Goal: Information Seeking & Learning: Compare options

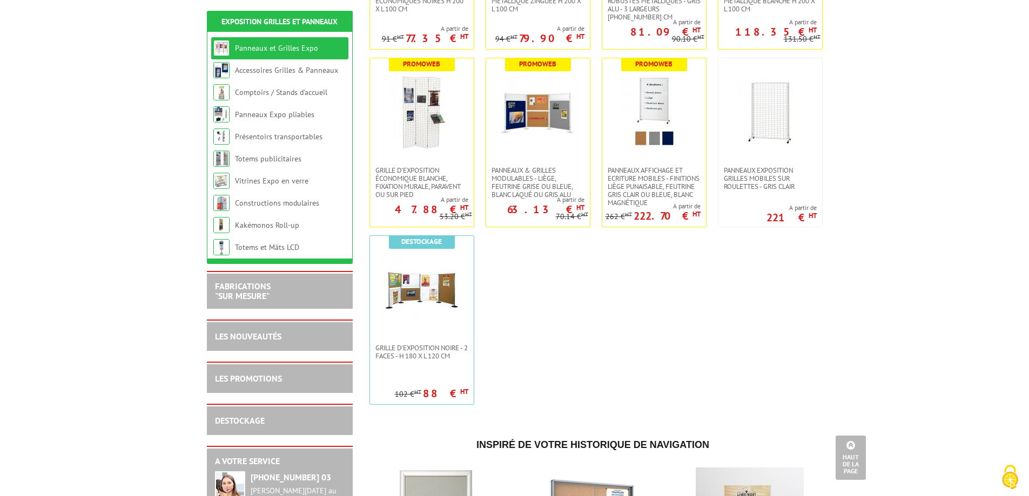
scroll to position [133, 0]
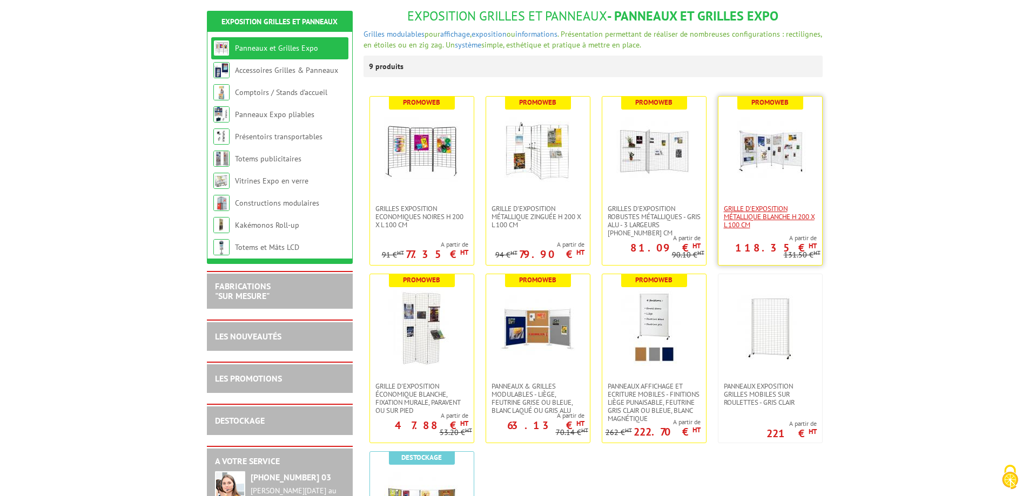
click at [771, 208] on span "Grille d'exposition métallique blanche H 200 x L 100 cm" at bounding box center [770, 217] width 93 height 24
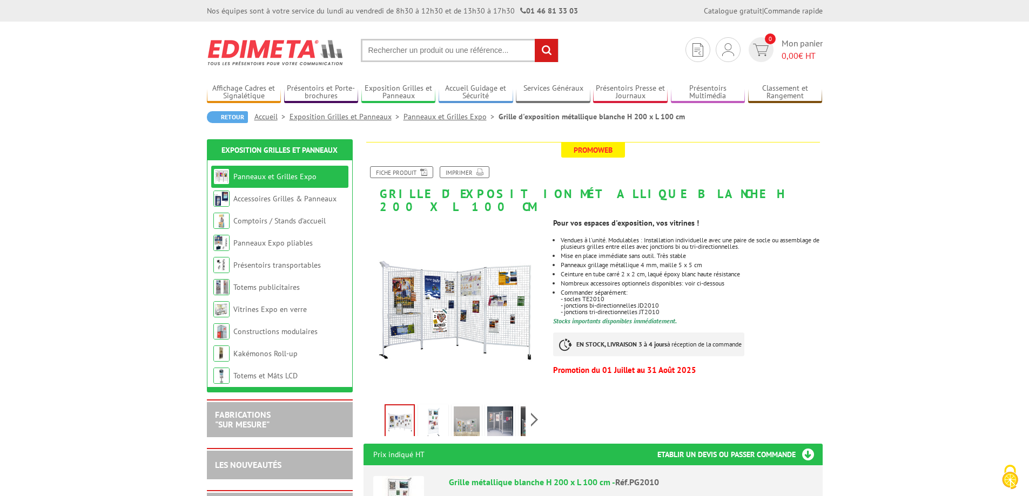
click at [463, 407] on img at bounding box center [467, 423] width 26 height 33
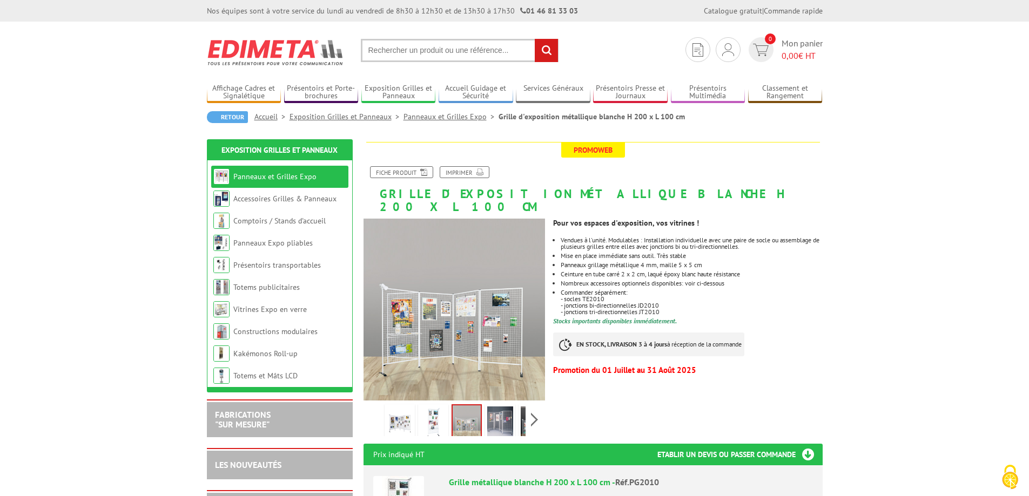
click at [496, 407] on img at bounding box center [500, 423] width 26 height 33
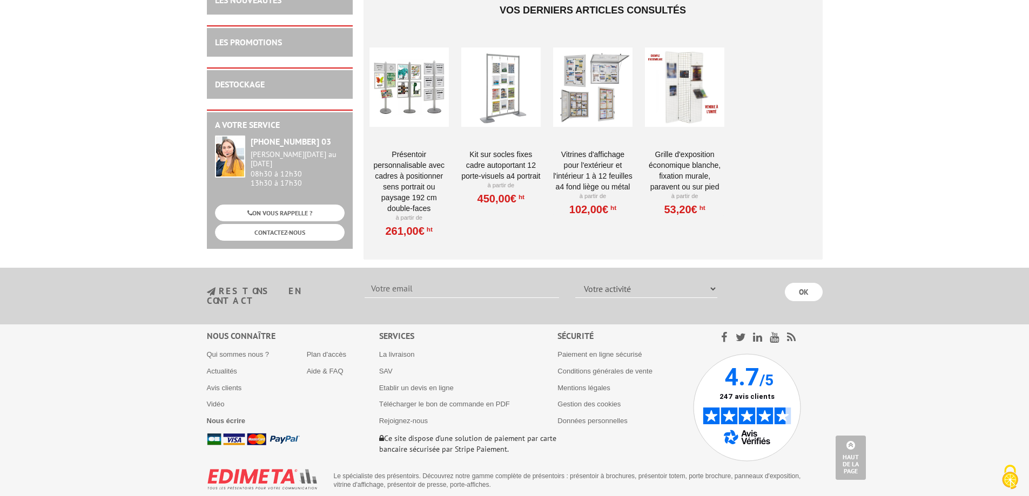
scroll to position [4050, 0]
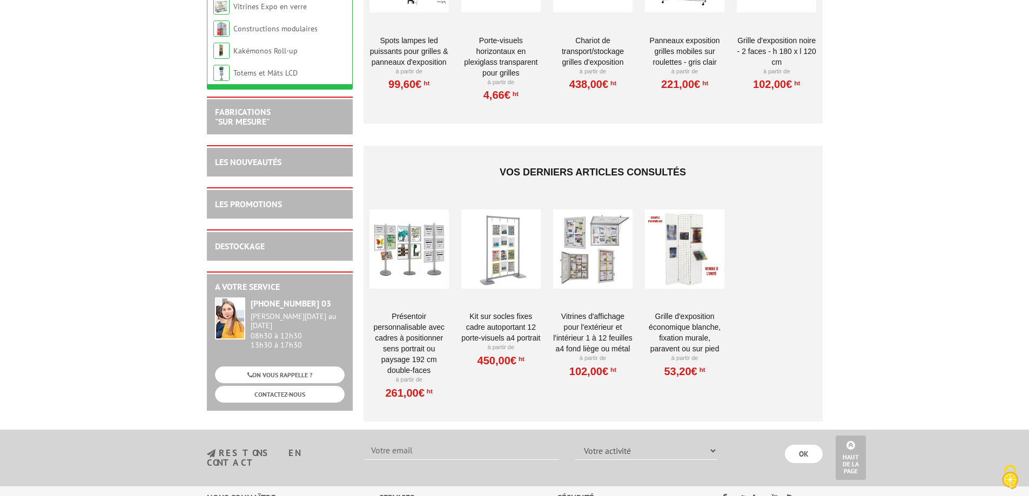
click at [703, 245] on div at bounding box center [684, 249] width 79 height 108
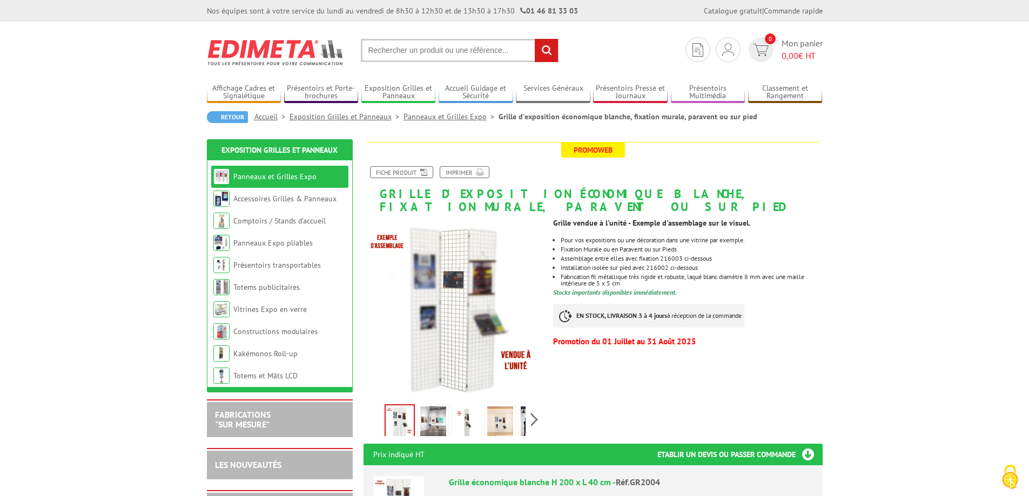
click at [435, 423] on img at bounding box center [433, 423] width 26 height 33
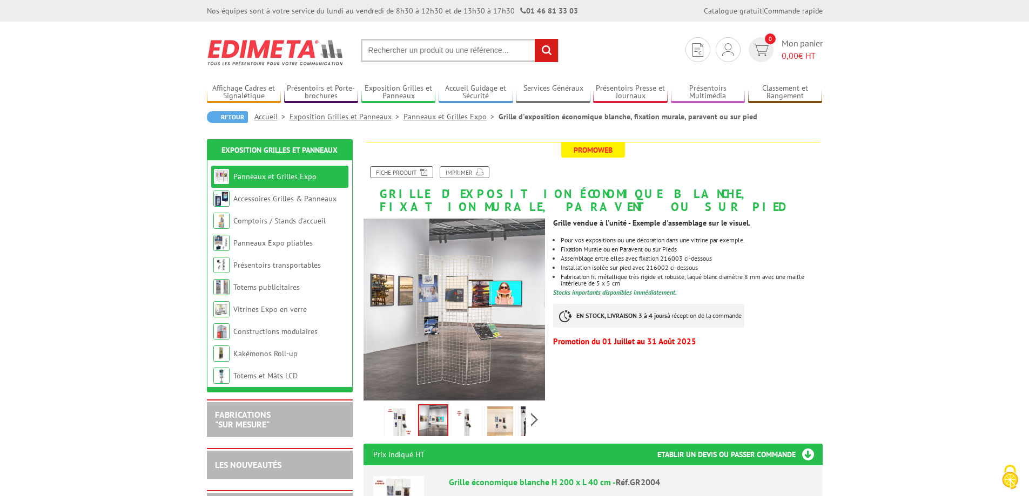
click at [468, 418] on img at bounding box center [467, 423] width 26 height 33
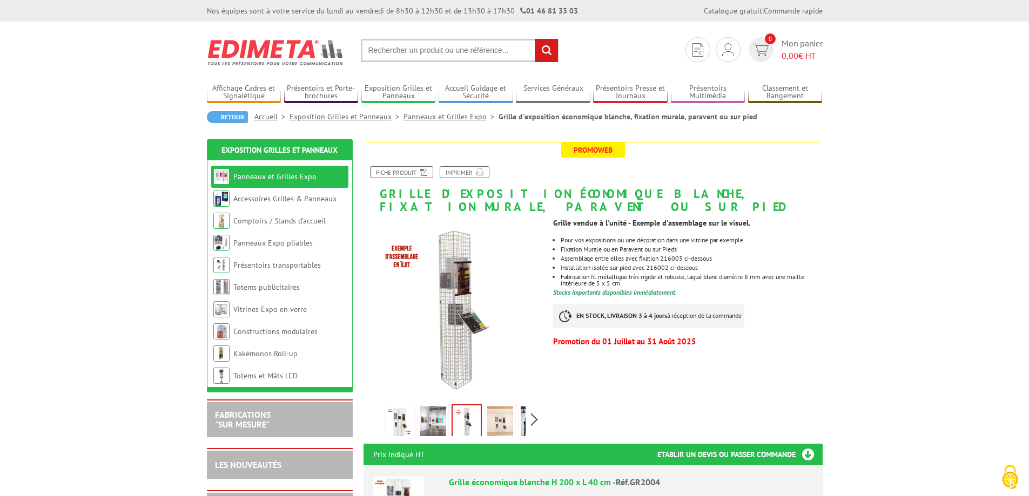
click at [437, 421] on img at bounding box center [433, 423] width 26 height 33
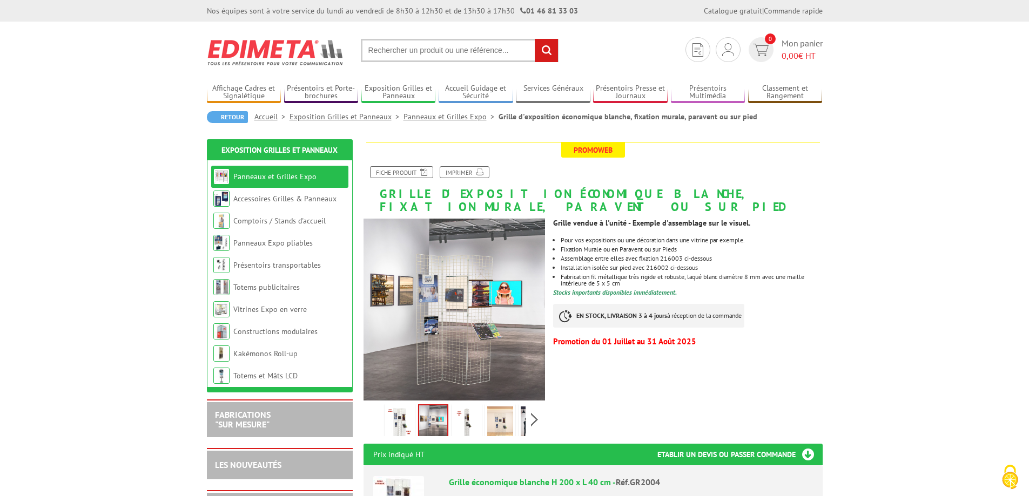
click at [513, 424] on link at bounding box center [500, 424] width 30 height 38
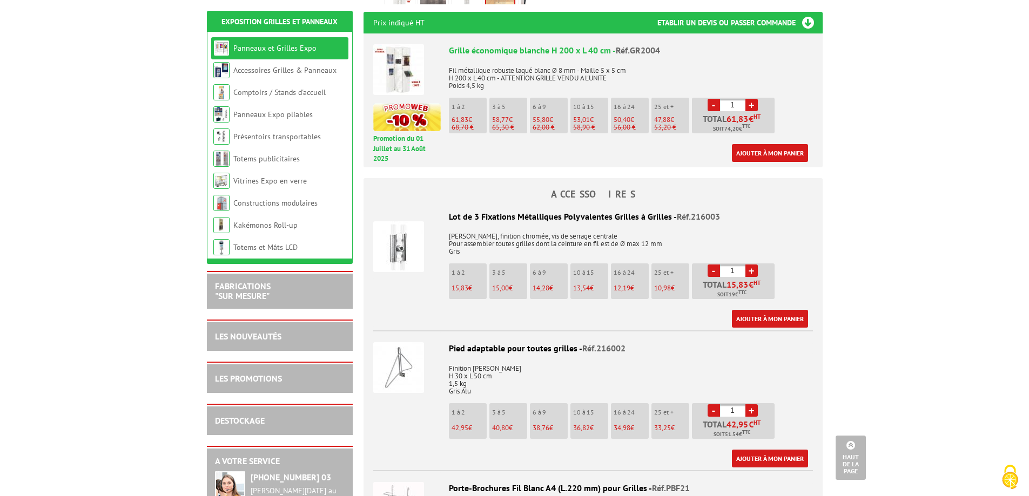
scroll to position [54, 0]
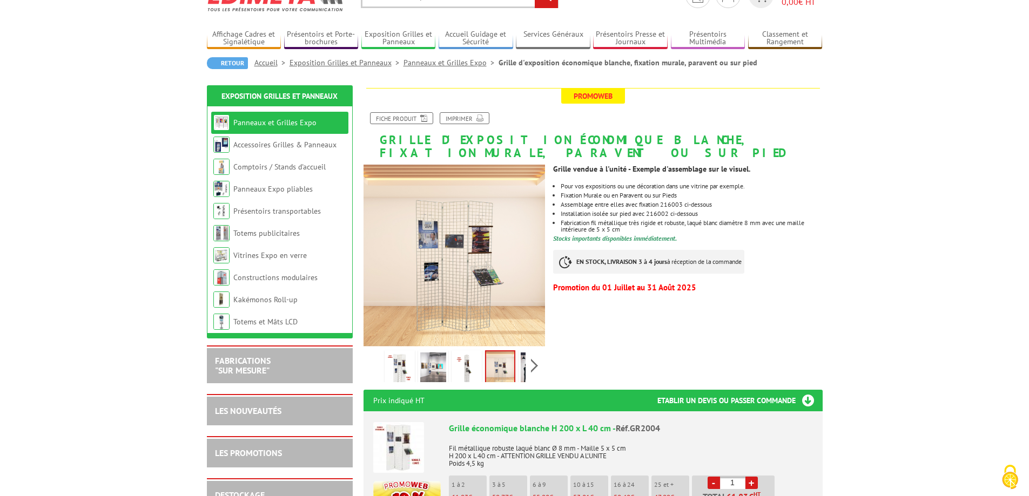
click at [524, 365] on img at bounding box center [534, 369] width 26 height 33
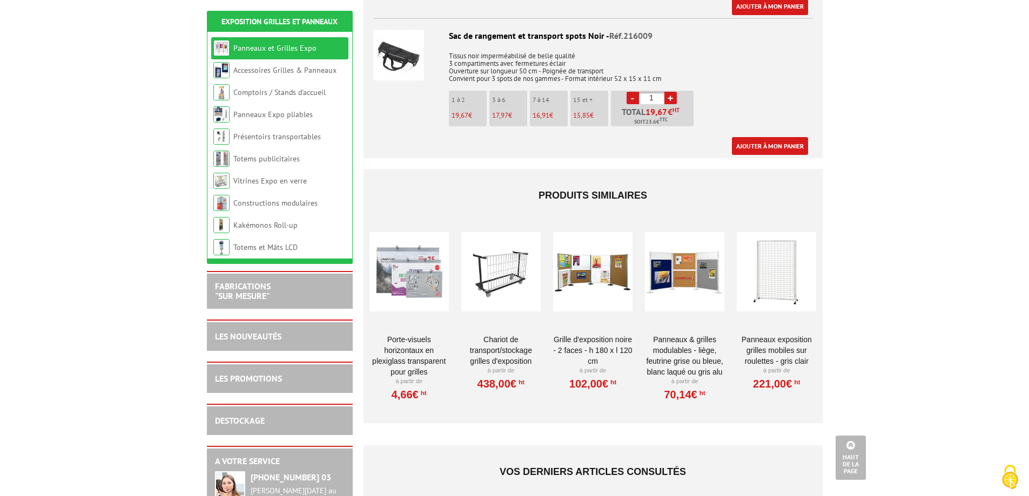
scroll to position [3619, 0]
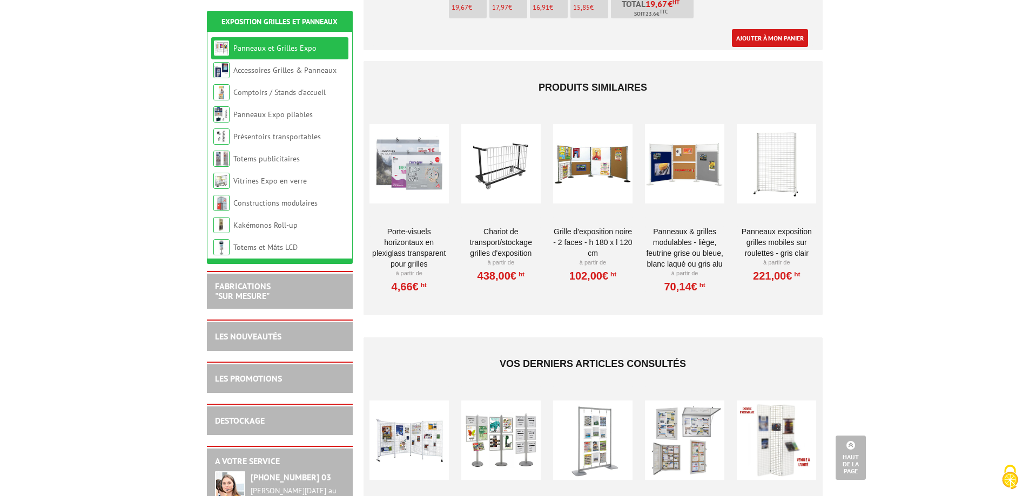
click at [614, 240] on link "Grille d'exposition noire - 2 faces - H 180 x L 120 cm" at bounding box center [592, 242] width 79 height 32
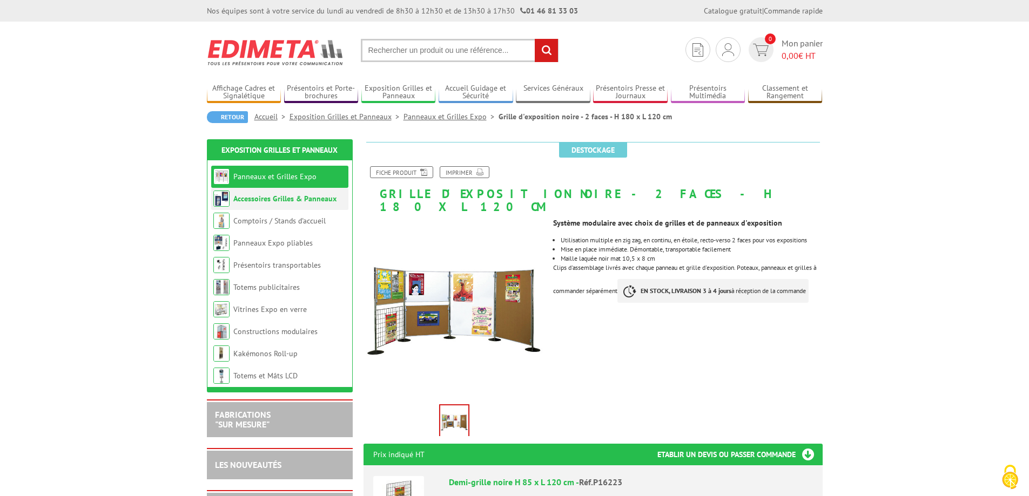
click at [279, 194] on link "Accessoires Grilles & Panneaux" at bounding box center [284, 199] width 103 height 10
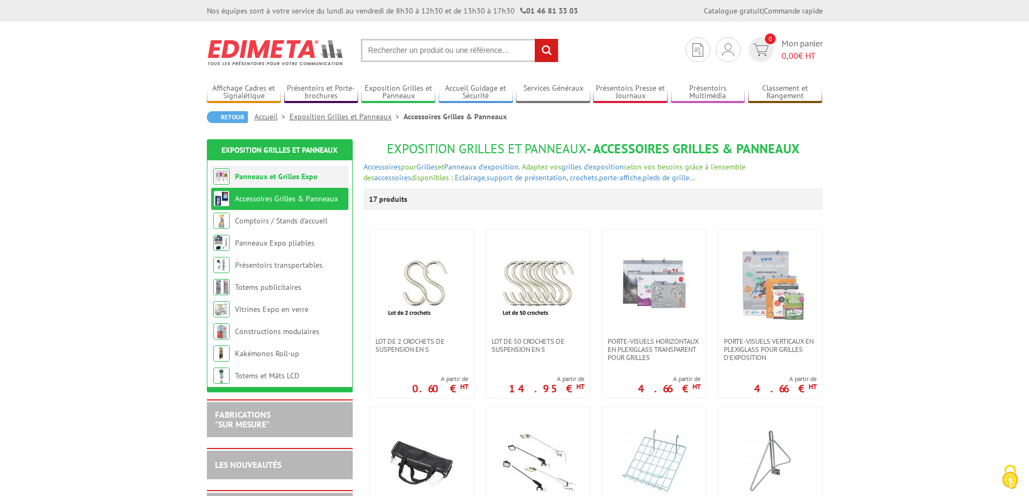
click at [272, 178] on link "Panneaux et Grilles Expo" at bounding box center [276, 177] width 83 height 10
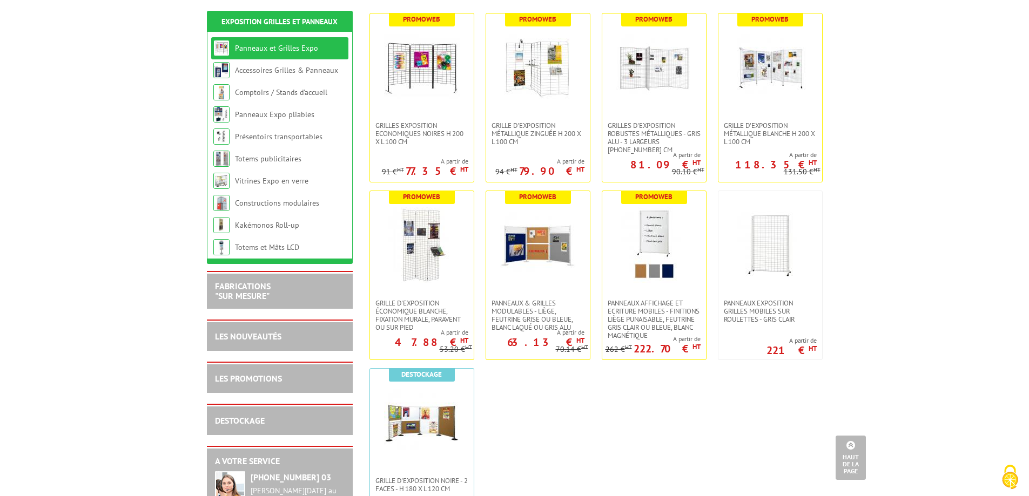
scroll to position [162, 0]
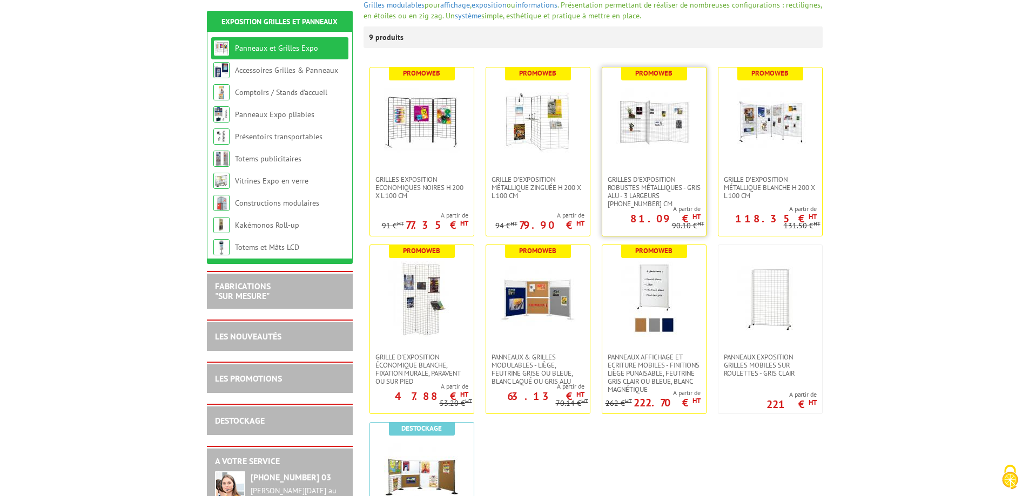
click at [683, 153] on img at bounding box center [654, 122] width 76 height 76
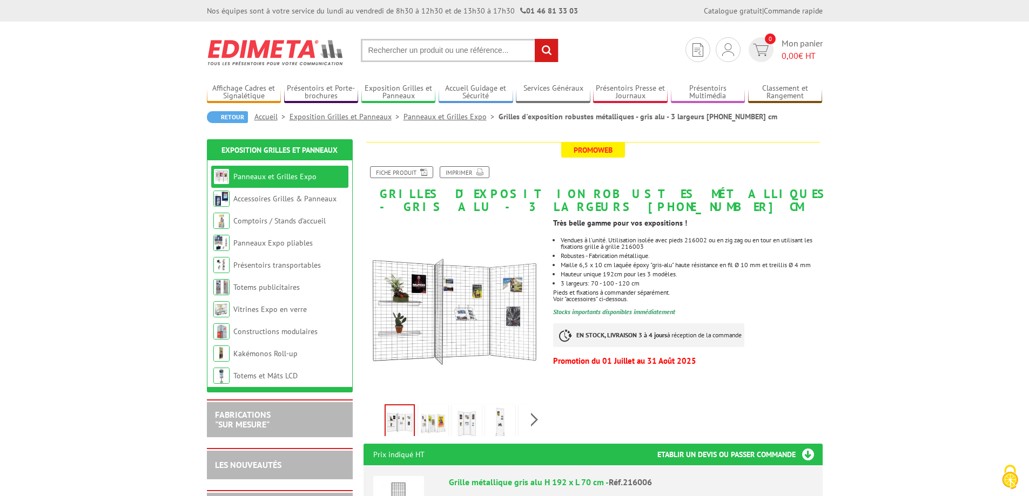
click at [430, 419] on img at bounding box center [433, 423] width 26 height 33
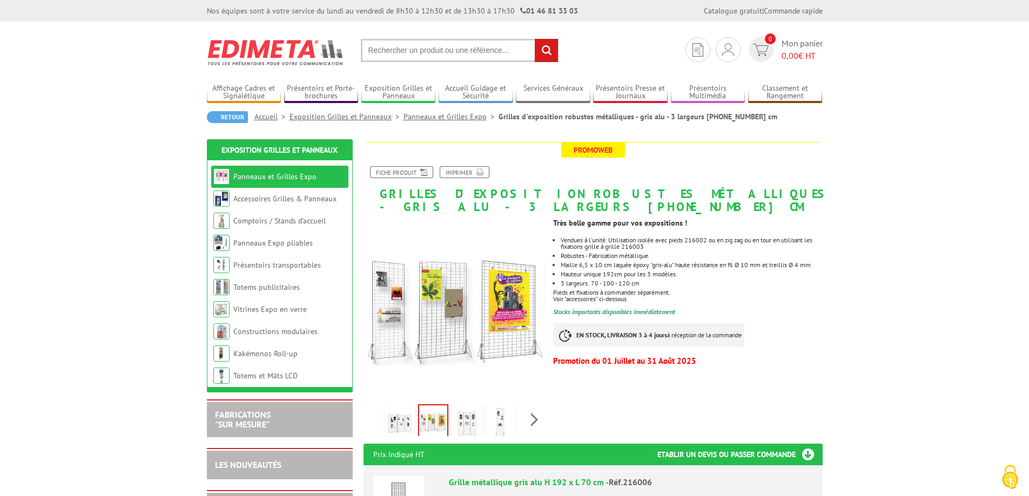
click at [473, 419] on img at bounding box center [467, 423] width 26 height 33
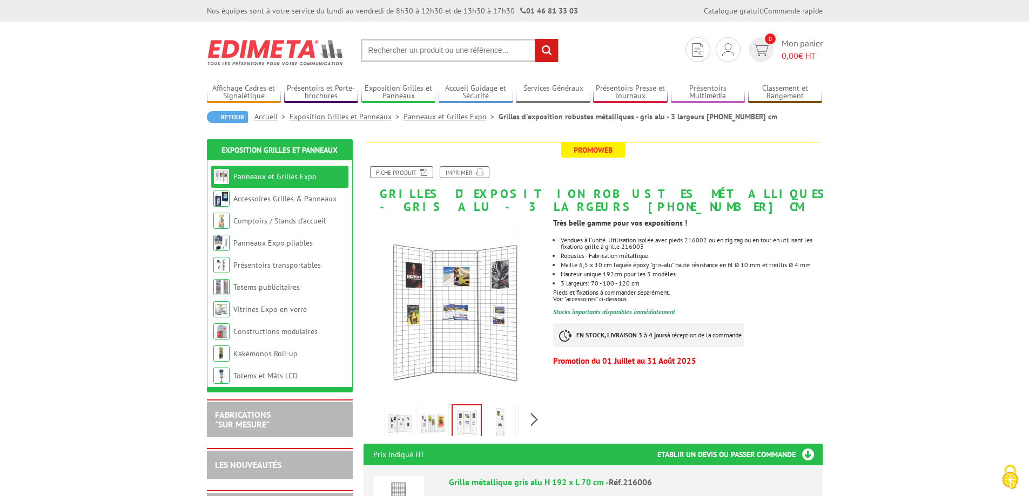
click at [500, 423] on img at bounding box center [500, 423] width 26 height 33
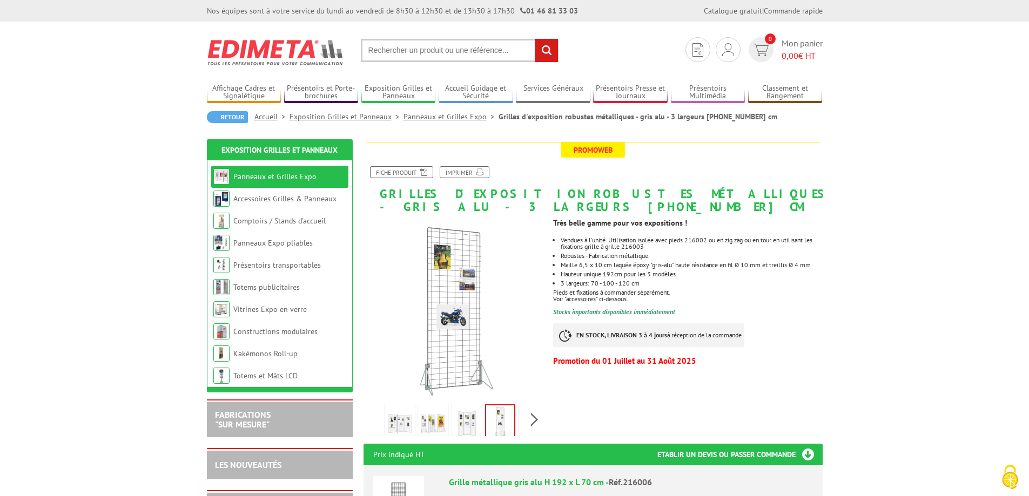
click at [465, 423] on img at bounding box center [467, 423] width 26 height 33
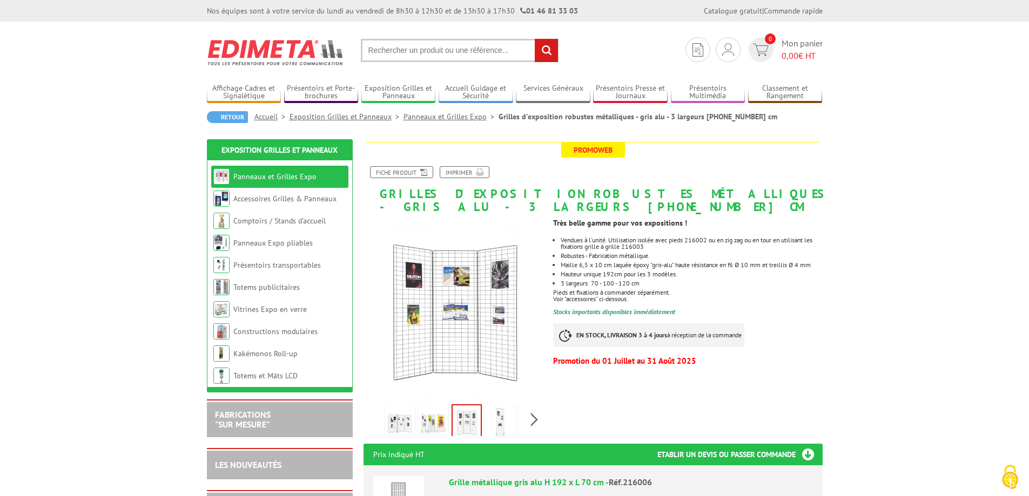
click at [439, 426] on img at bounding box center [433, 423] width 26 height 33
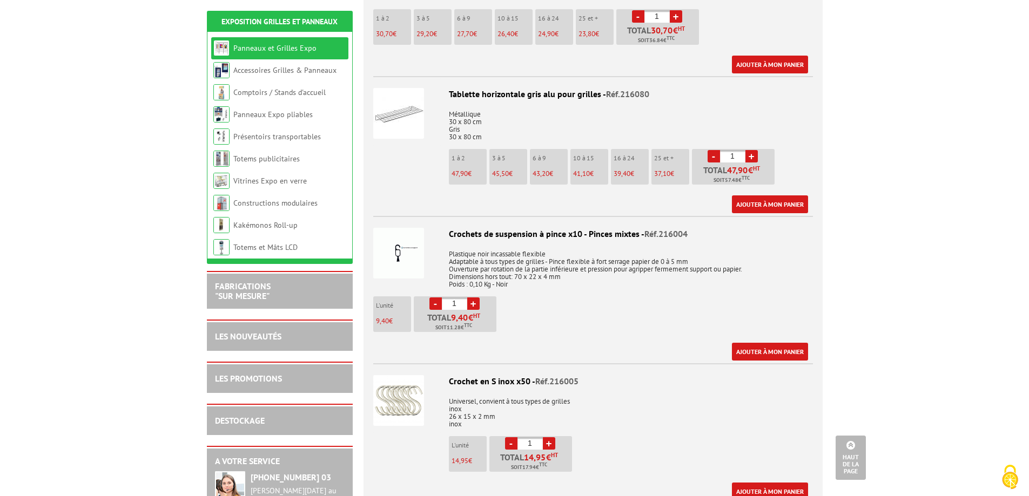
scroll to position [1566, 0]
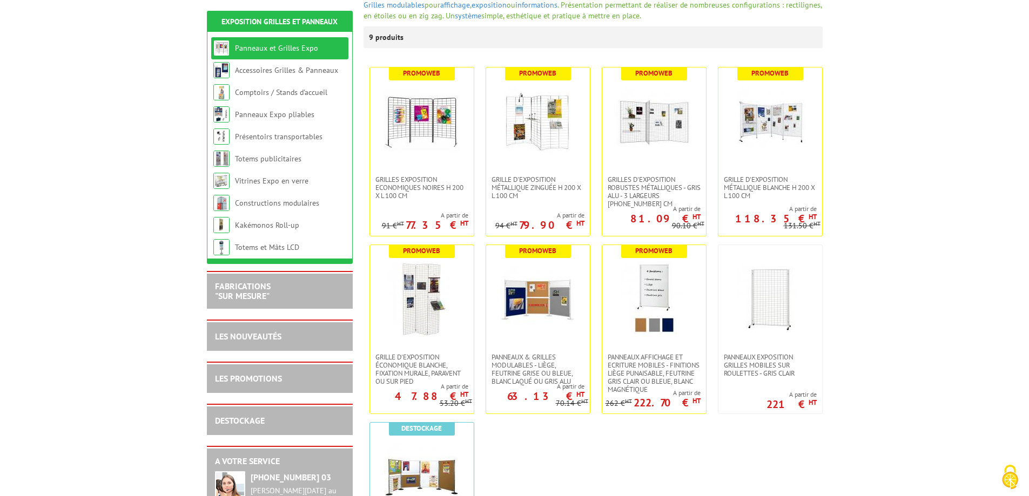
scroll to position [162, 0]
click at [548, 369] on span "Panneaux & Grilles modulables - liège, feutrine grise ou bleue, blanc laqué ou …" at bounding box center [537, 369] width 93 height 32
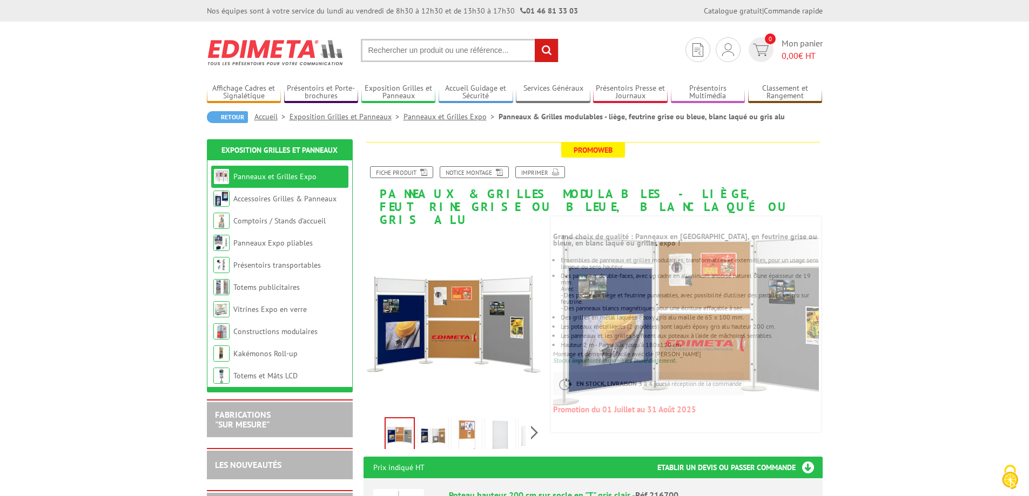
click at [439, 420] on img at bounding box center [433, 436] width 26 height 33
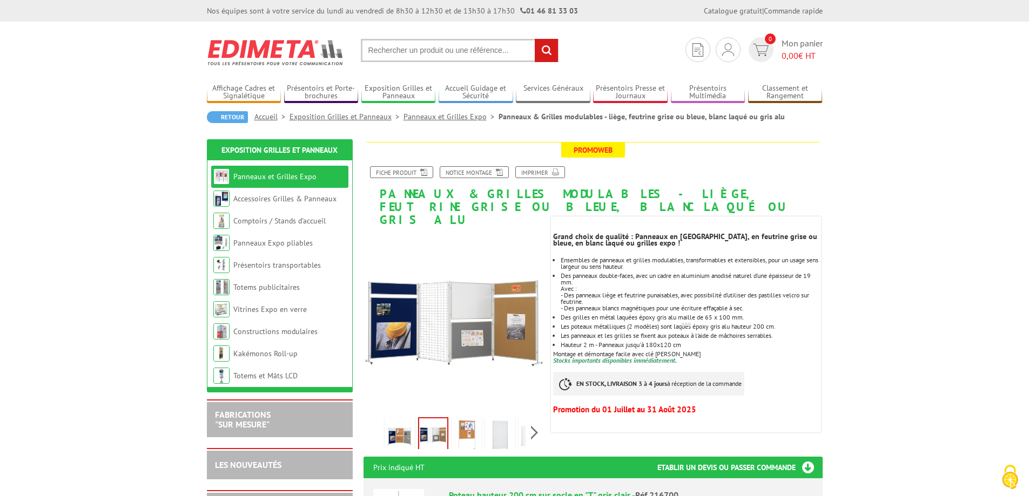
click at [477, 420] on img at bounding box center [467, 436] width 26 height 33
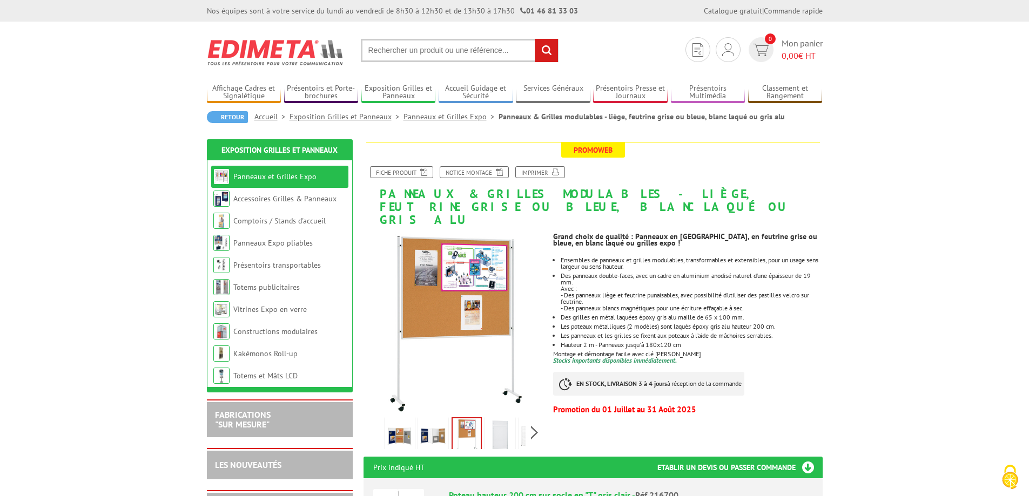
click at [497, 427] on img at bounding box center [500, 436] width 26 height 33
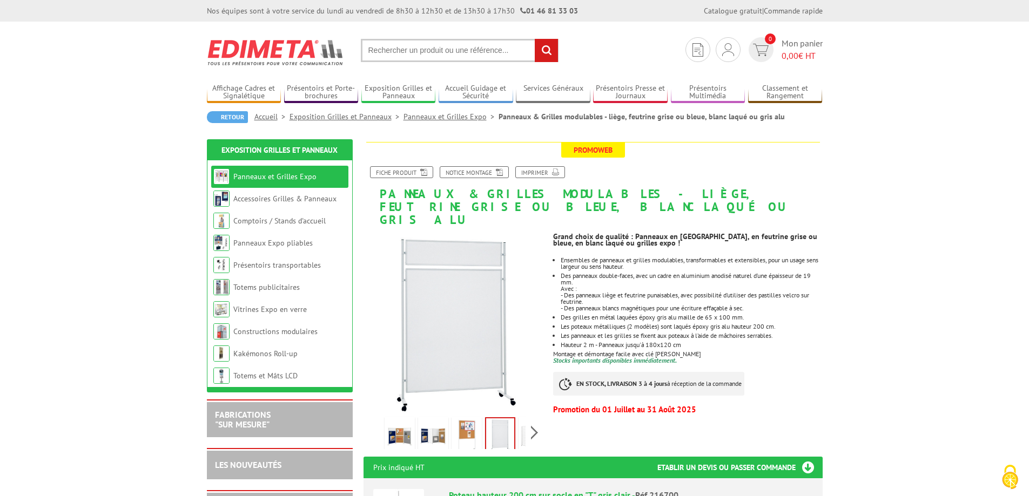
click at [522, 422] on img at bounding box center [534, 436] width 26 height 33
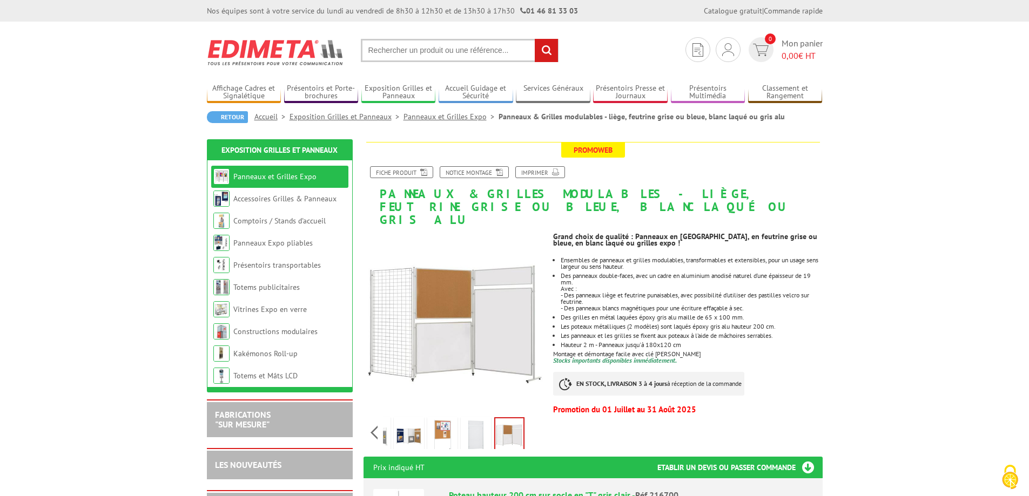
click at [284, 178] on link "Panneaux et Grilles Expo" at bounding box center [274, 177] width 83 height 10
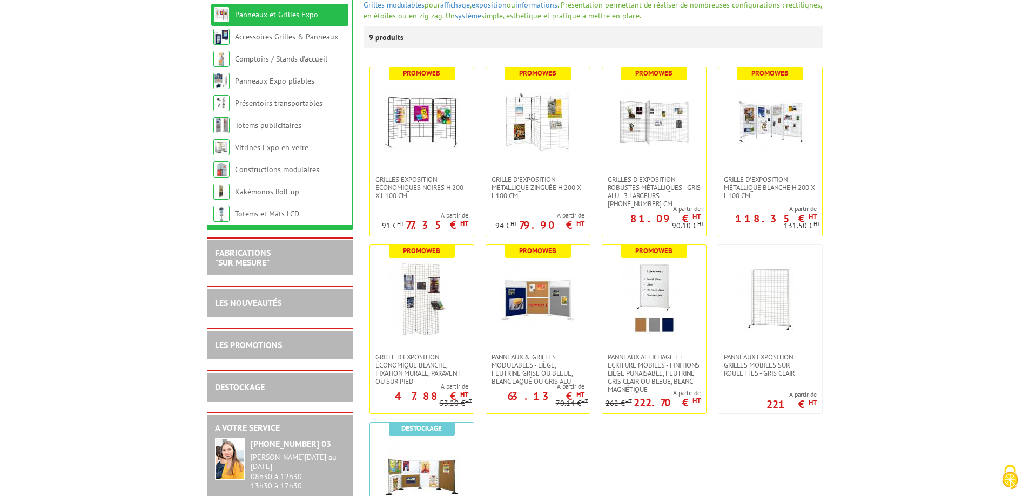
scroll to position [216, 0]
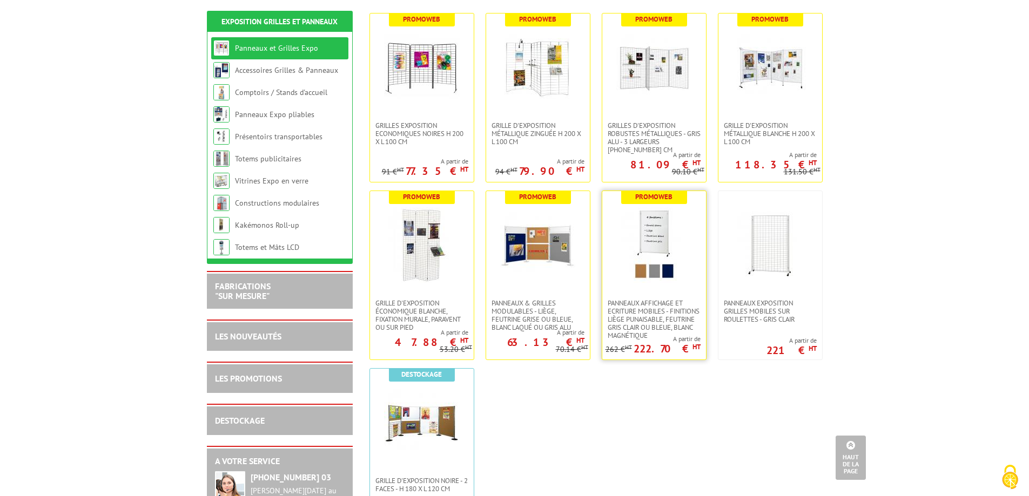
click at [673, 227] on img at bounding box center [654, 245] width 76 height 76
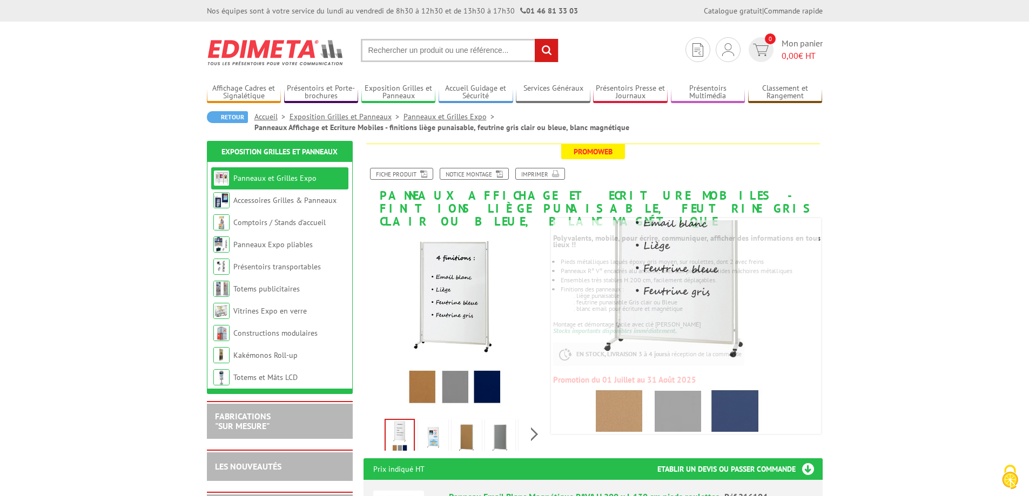
click at [437, 422] on img at bounding box center [433, 437] width 26 height 33
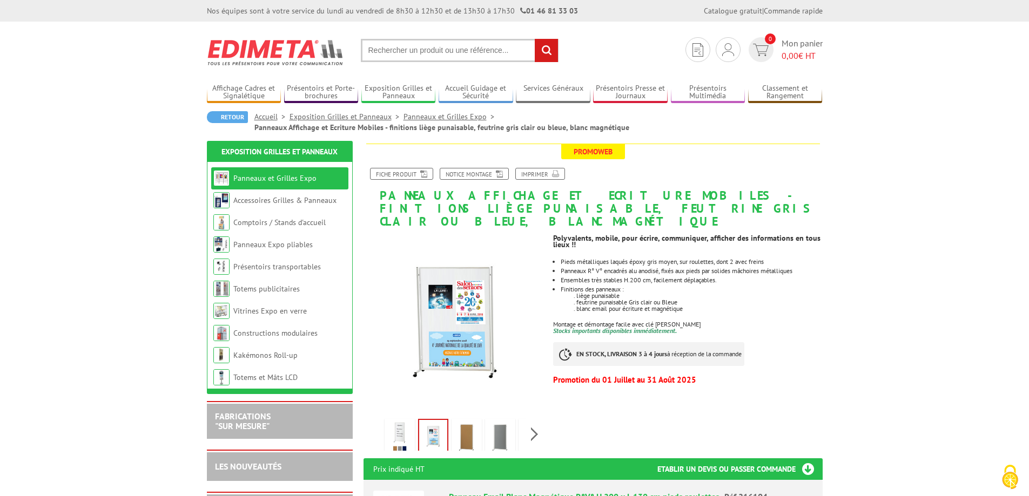
click at [473, 421] on img at bounding box center [467, 437] width 26 height 33
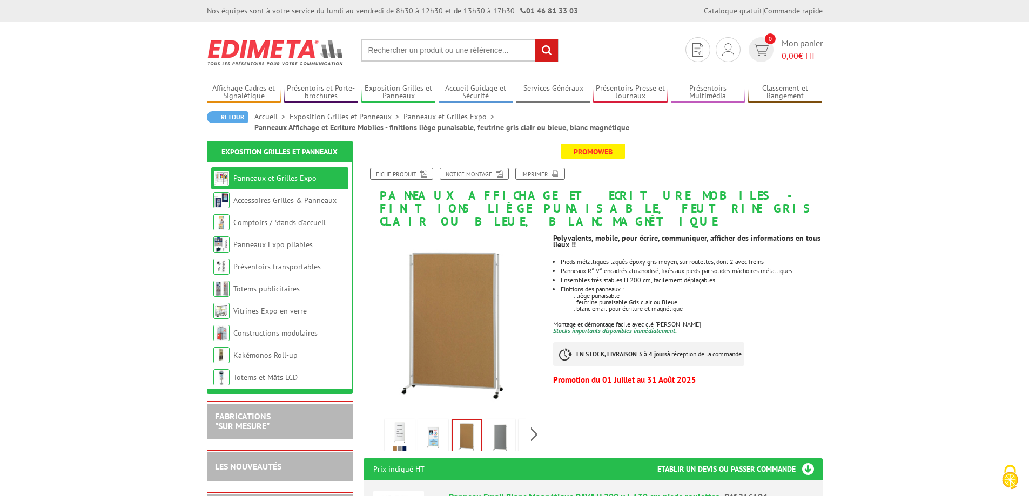
click at [504, 423] on img at bounding box center [500, 437] width 26 height 33
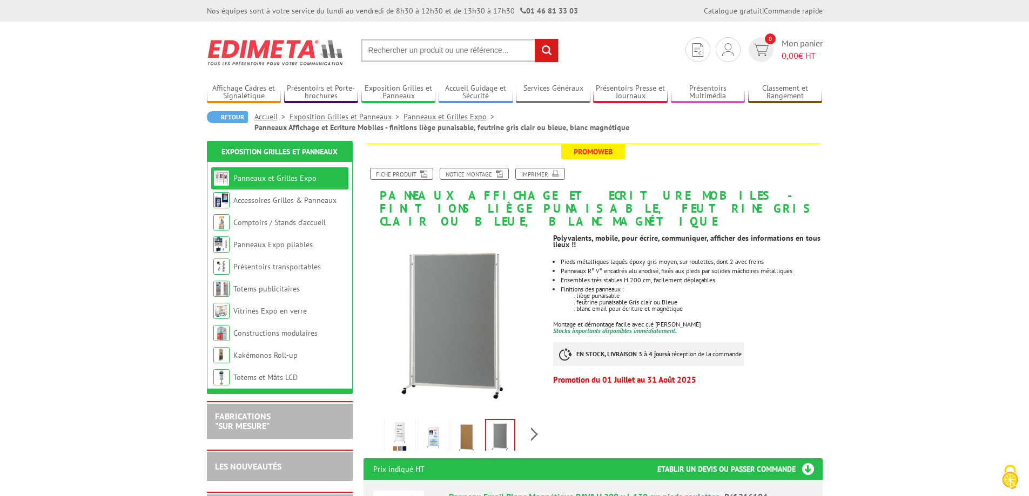
click at [540, 427] on div "Previous Next" at bounding box center [454, 434] width 182 height 38
click at [530, 421] on div "Previous Next" at bounding box center [454, 434] width 182 height 38
click at [494, 423] on link at bounding box center [509, 438] width 30 height 38
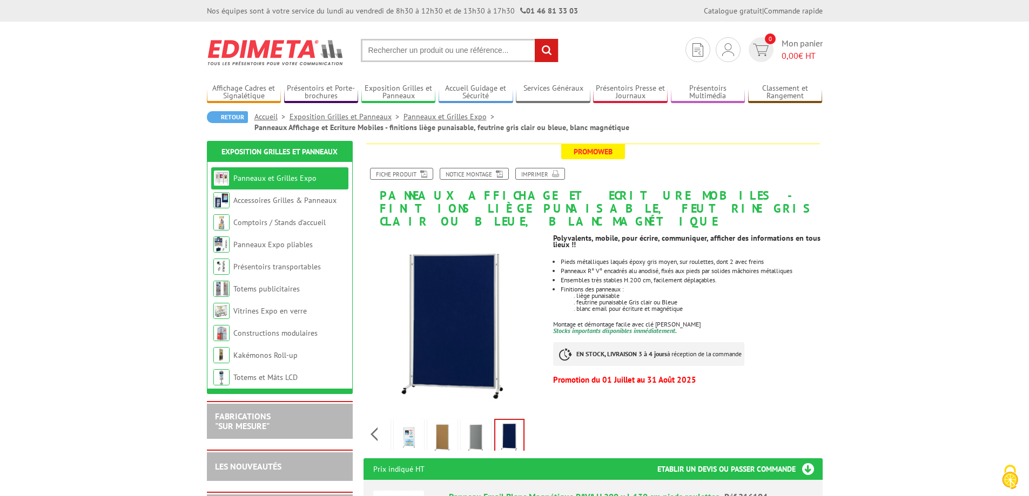
click at [448, 421] on img at bounding box center [442, 437] width 26 height 33
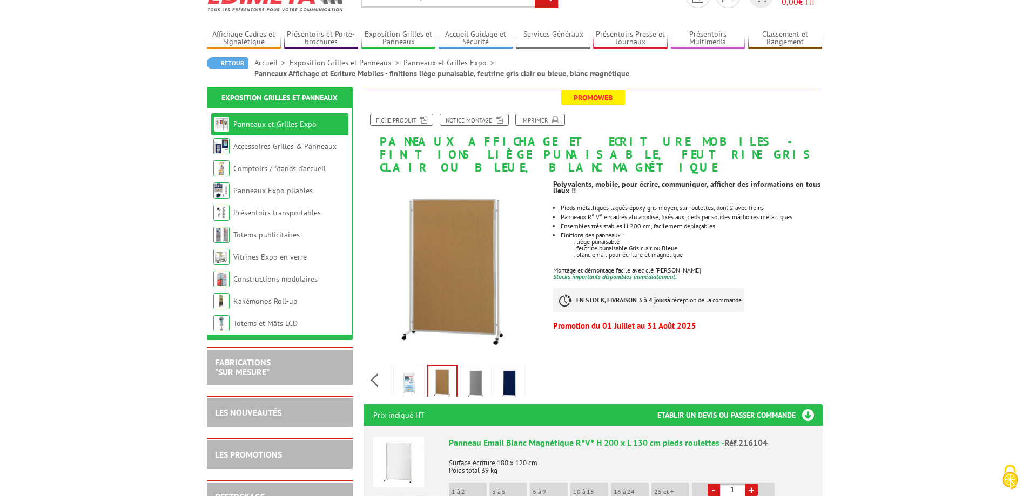
scroll to position [108, 0]
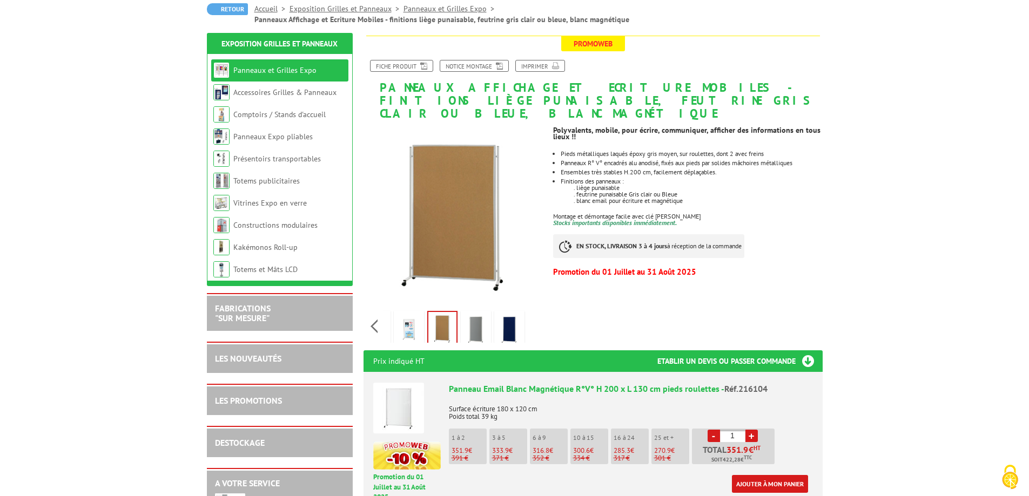
click at [470, 317] on img at bounding box center [476, 329] width 26 height 33
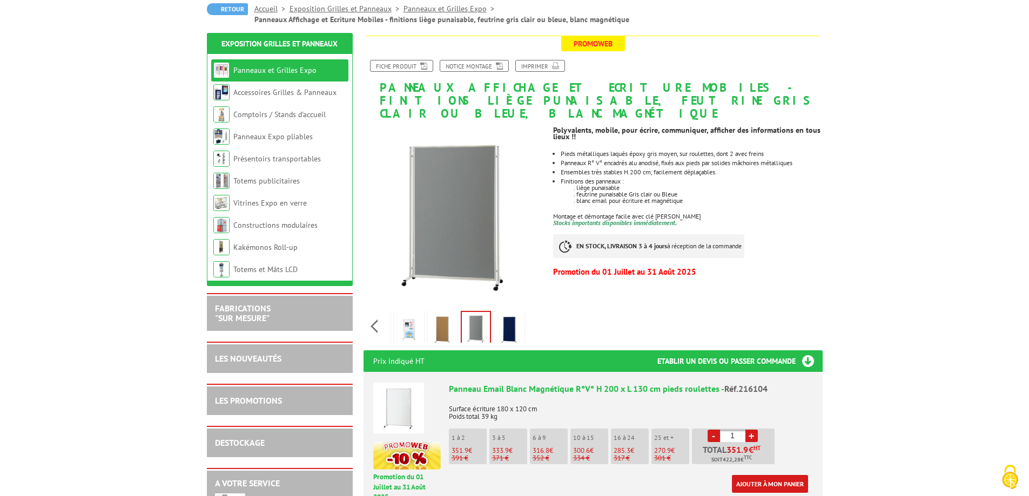
click at [433, 324] on img at bounding box center [442, 329] width 26 height 33
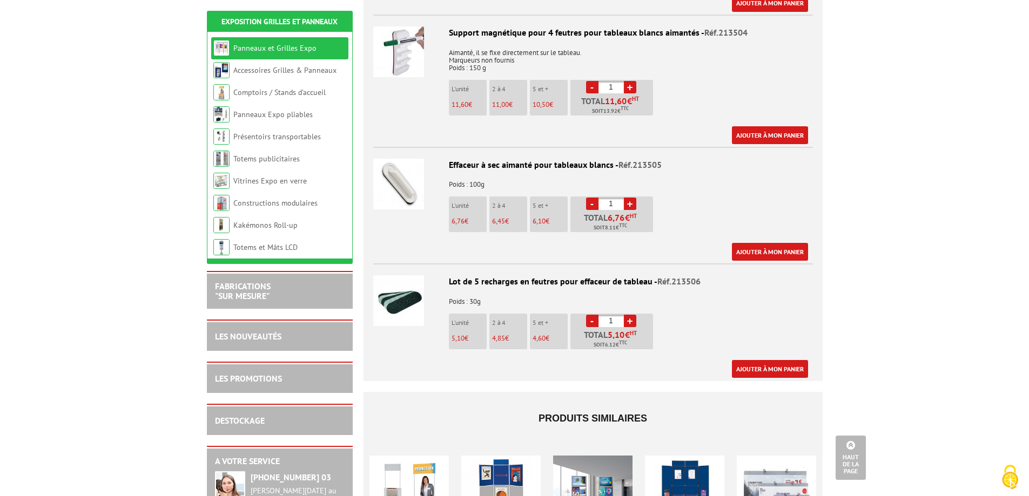
scroll to position [2160, 0]
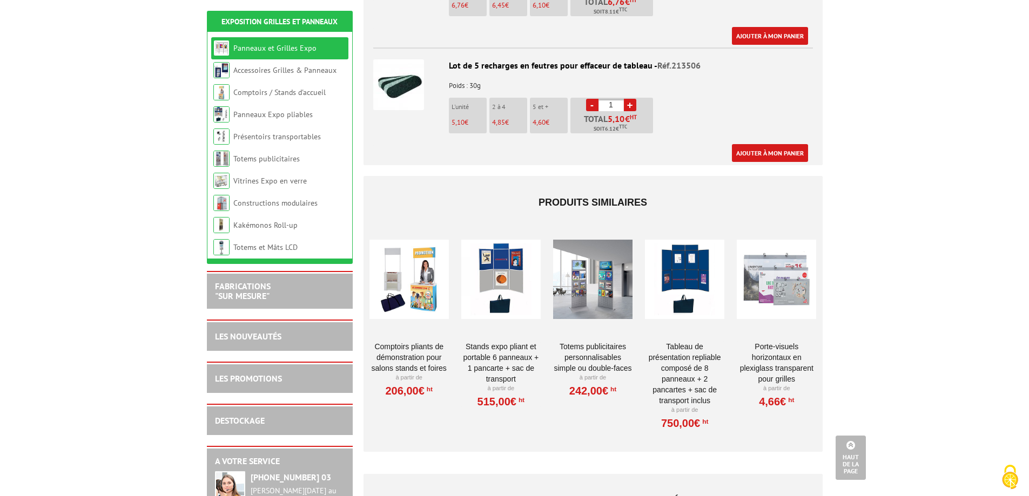
click at [500, 341] on link "Stands expo pliant et portable 6 panneaux + 1 pancarte + sac de transport" at bounding box center [500, 362] width 79 height 43
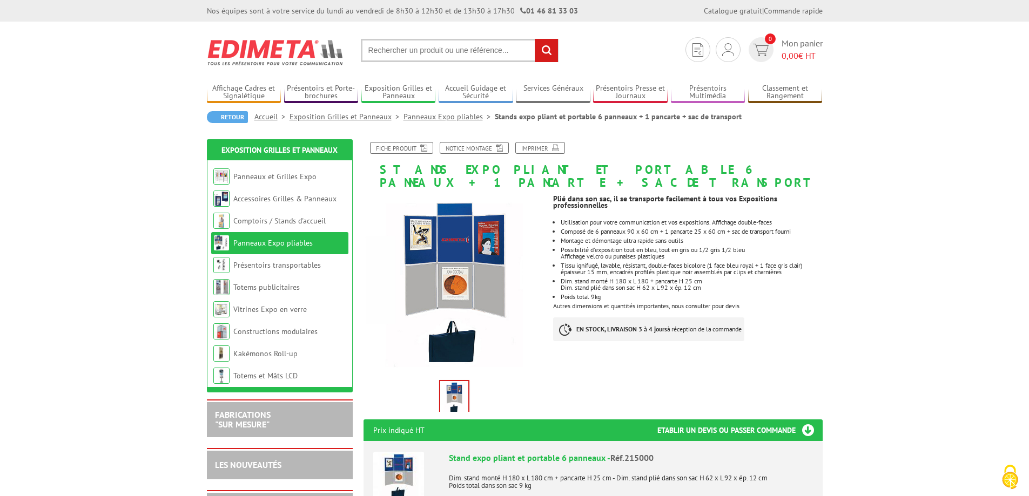
click at [449, 232] on img at bounding box center [454, 285] width 182 height 182
